Goal: Information Seeking & Learning: Learn about a topic

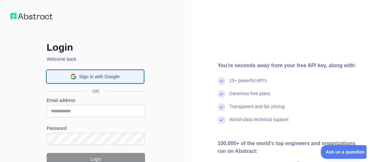
click at [112, 78] on span "Sign in with Google" at bounding box center [99, 76] width 40 height 7
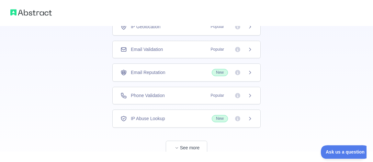
scroll to position [74, 0]
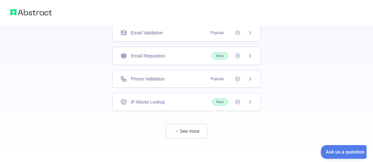
click at [216, 80] on span "Popular" at bounding box center [217, 78] width 21 height 6
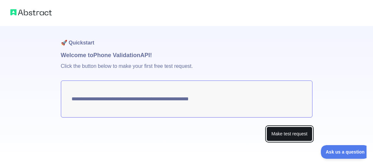
click at [282, 136] on button "Make test request" at bounding box center [289, 133] width 46 height 15
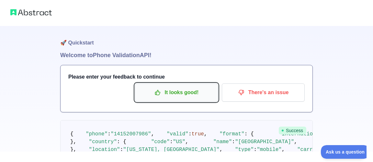
click at [210, 93] on p "It looks good!" at bounding box center [176, 92] width 73 height 11
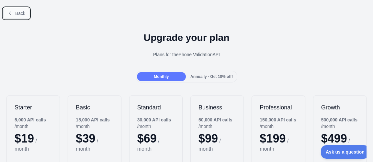
click at [18, 17] on button "Back" at bounding box center [16, 13] width 26 height 11
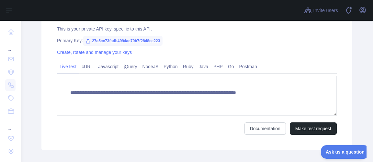
scroll to position [233, 0]
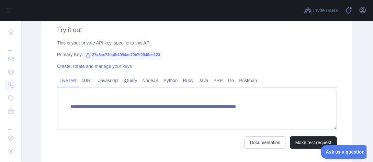
click at [109, 53] on span "27a5cc73fadb4994ac79b7f2848ee223" at bounding box center [123, 55] width 80 height 10
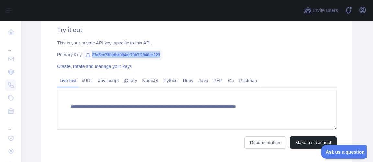
click at [109, 54] on span "27a5cc73fadb4994ac79b7f2848ee223" at bounding box center [123, 55] width 80 height 10
copy span "27a5cc73fadb4994ac79b7f2848ee223"
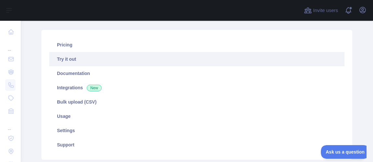
scroll to position [0, 0]
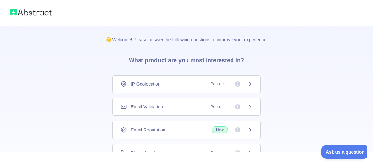
click at [154, 87] on div "IP Geolocation Popular" at bounding box center [186, 83] width 148 height 17
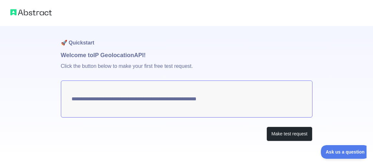
scroll to position [5, 0]
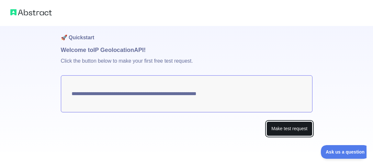
click at [273, 125] on button "Make test request" at bounding box center [289, 128] width 46 height 15
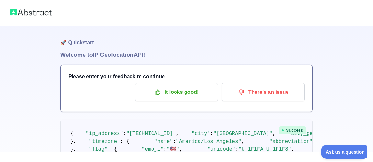
scroll to position [0, 0]
click at [183, 102] on div "Please enter your feedback to continue It looks good! There's an issue" at bounding box center [187, 88] width 252 height 47
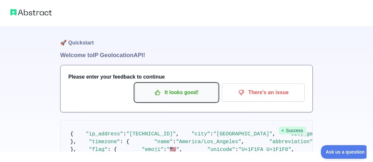
click at [187, 95] on p "It looks good!" at bounding box center [176, 92] width 73 height 11
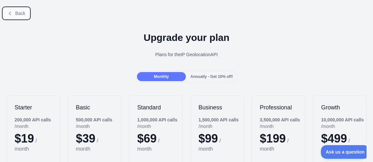
click at [22, 16] on span "Back" at bounding box center [20, 13] width 10 height 5
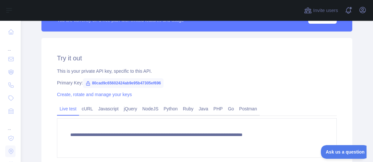
scroll to position [190, 0]
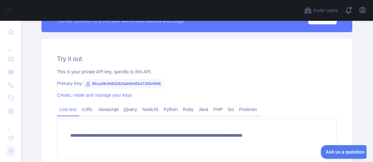
click at [106, 86] on span "80cad9c65602424ab9e95b47305ef696" at bounding box center [123, 84] width 81 height 10
click at [107, 84] on span "80cad9c65602424ab9e95b47305ef696" at bounding box center [123, 84] width 81 height 10
copy span "80cad9c65602424ab9e95b47305ef696"
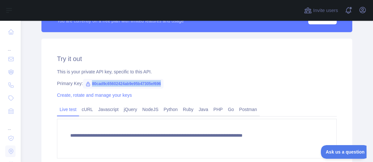
scroll to position [146, 0]
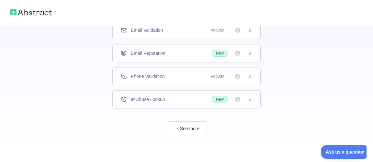
scroll to position [39, 0]
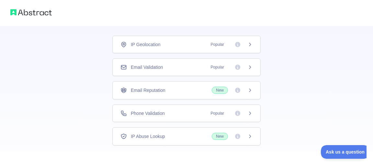
click at [160, 67] on span "Email Validation" at bounding box center [147, 67] width 32 height 6
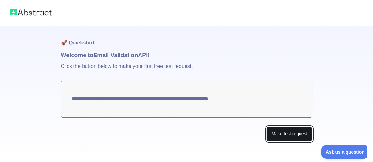
click at [279, 132] on button "Make test request" at bounding box center [289, 133] width 46 height 15
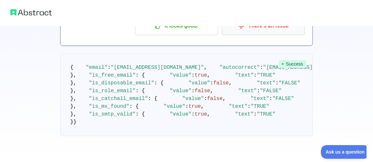
scroll to position [268, 0]
